Goal: Navigation & Orientation: Find specific page/section

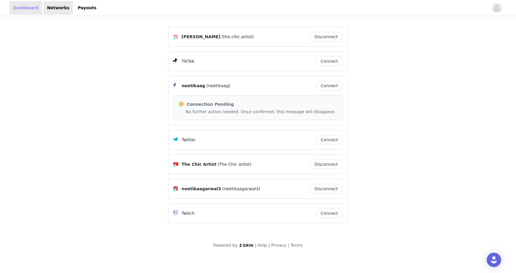
click at [33, 10] on link "Dashboard" at bounding box center [26, 7] width 33 height 13
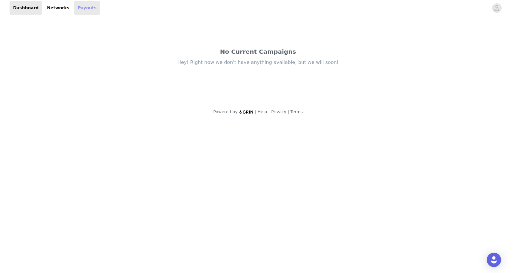
click at [75, 8] on link "Payouts" at bounding box center [87, 7] width 26 height 13
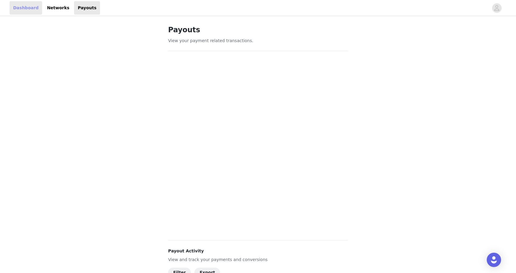
click at [28, 11] on link "Dashboard" at bounding box center [26, 7] width 33 height 13
